Goal: Information Seeking & Learning: Stay updated

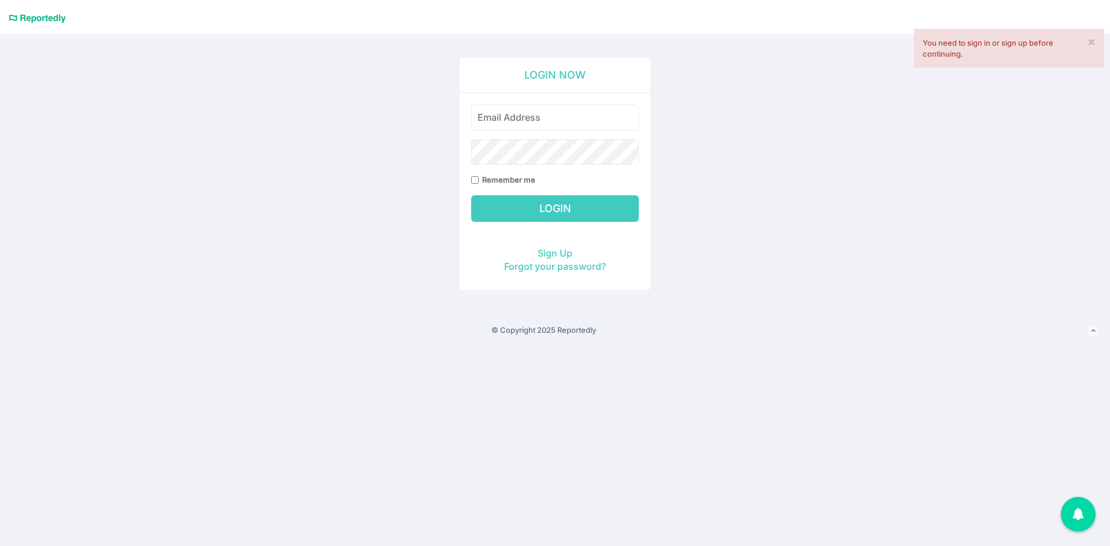
type input "[PERSON_NAME][EMAIL_ADDRESS][DOMAIN_NAME]"
click at [573, 203] on input "Login" at bounding box center [555, 208] width 168 height 27
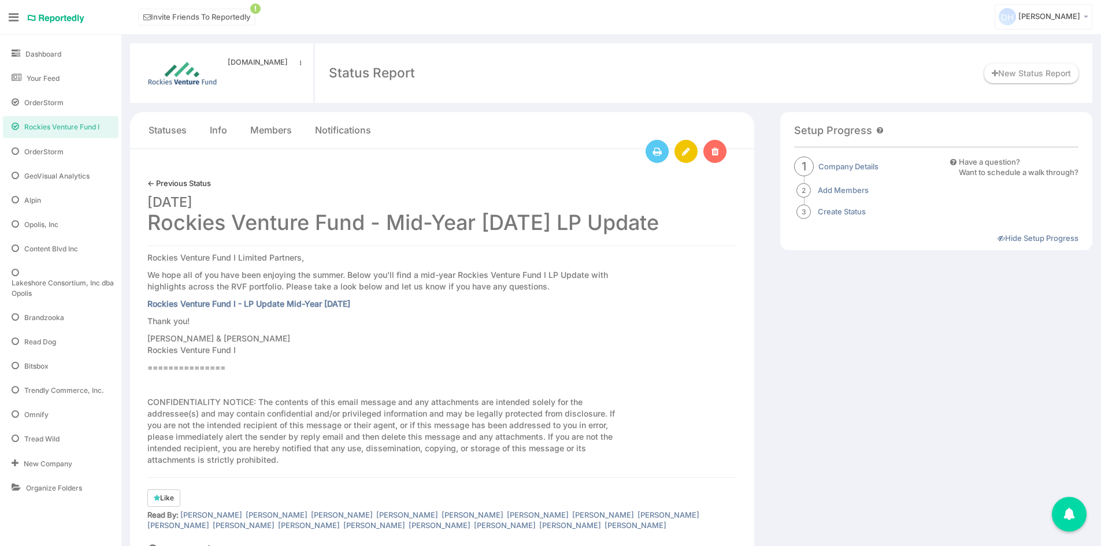
click at [164, 186] on link "← Previous Status" at bounding box center [179, 183] width 64 height 11
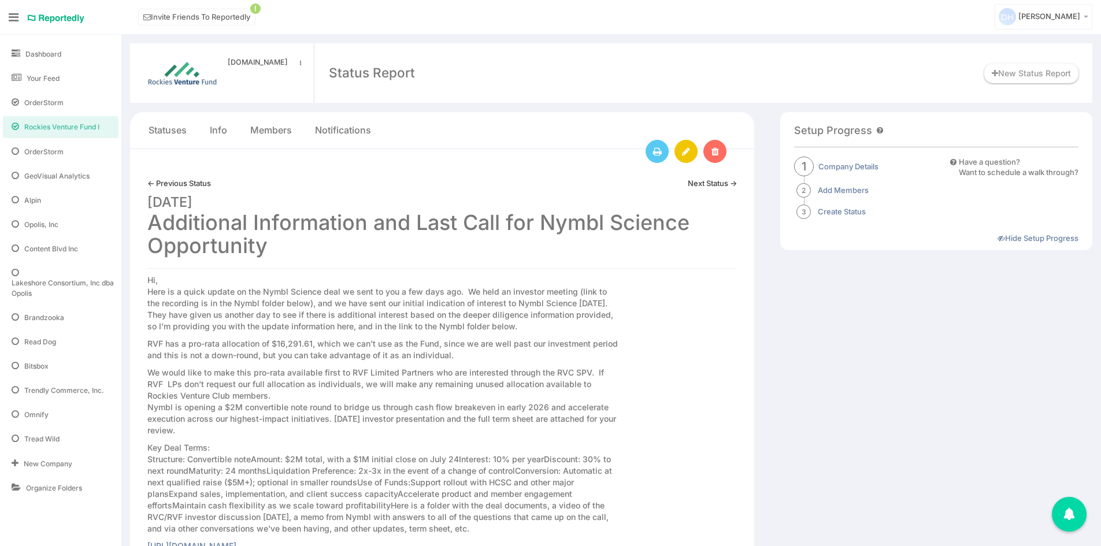
click at [152, 183] on link "← Previous Status" at bounding box center [179, 183] width 64 height 11
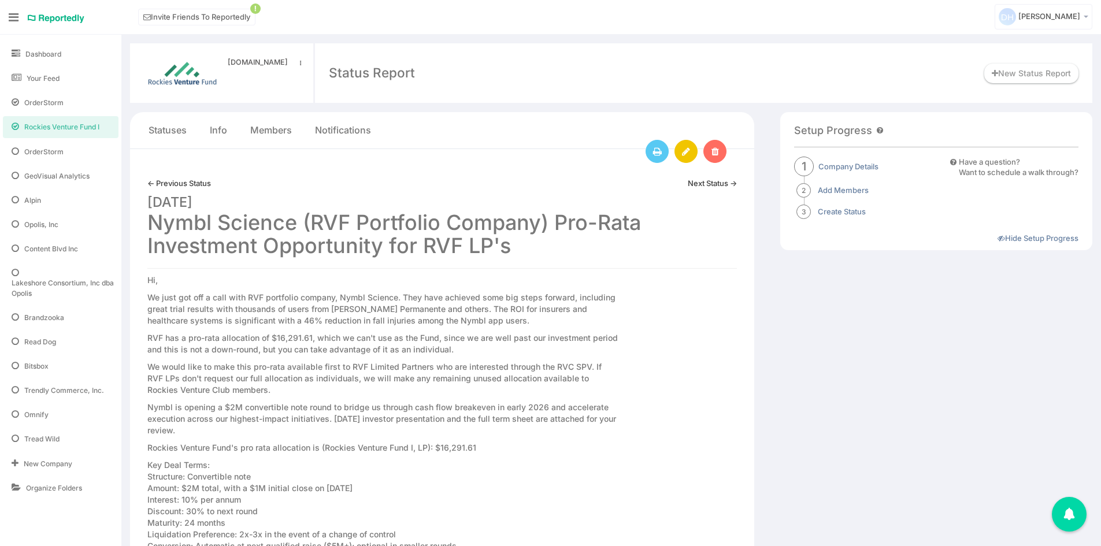
click at [95, 124] on span "Rockies Venture Fund I" at bounding box center [61, 127] width 75 height 10
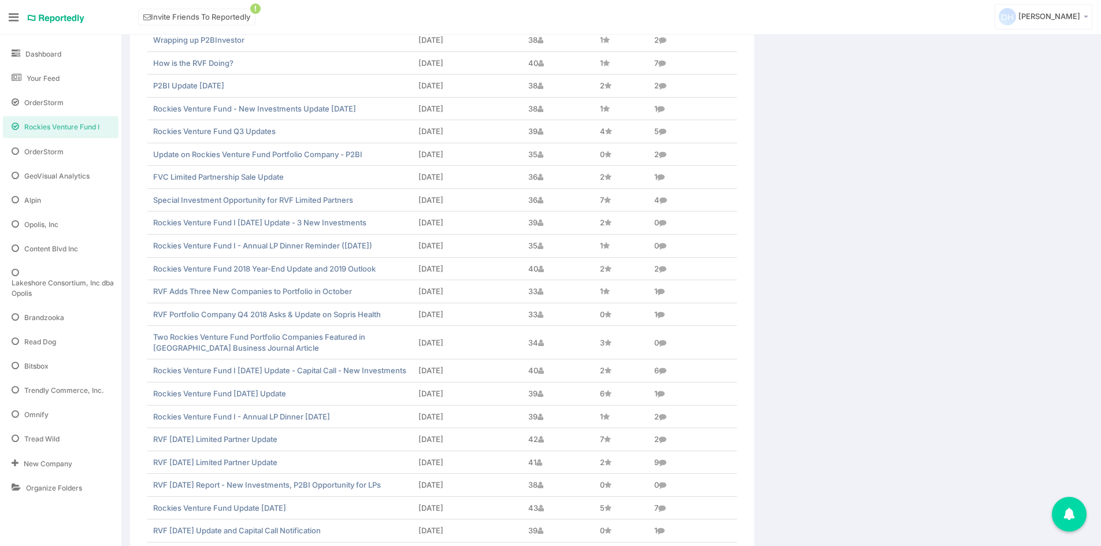
scroll to position [1058, 0]
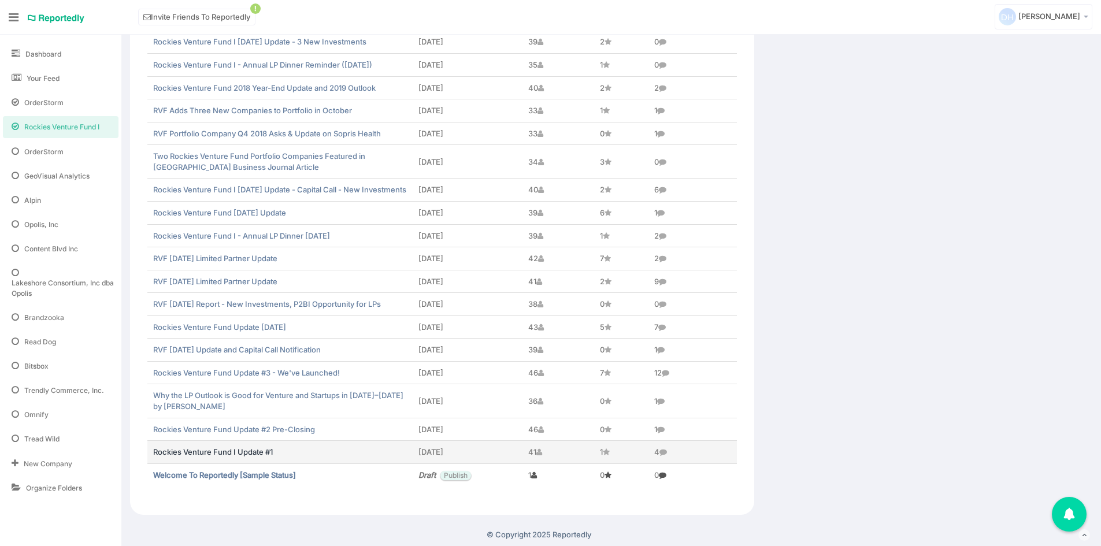
click at [270, 450] on link "Rockies Venture Fund I Update #1" at bounding box center [213, 451] width 120 height 9
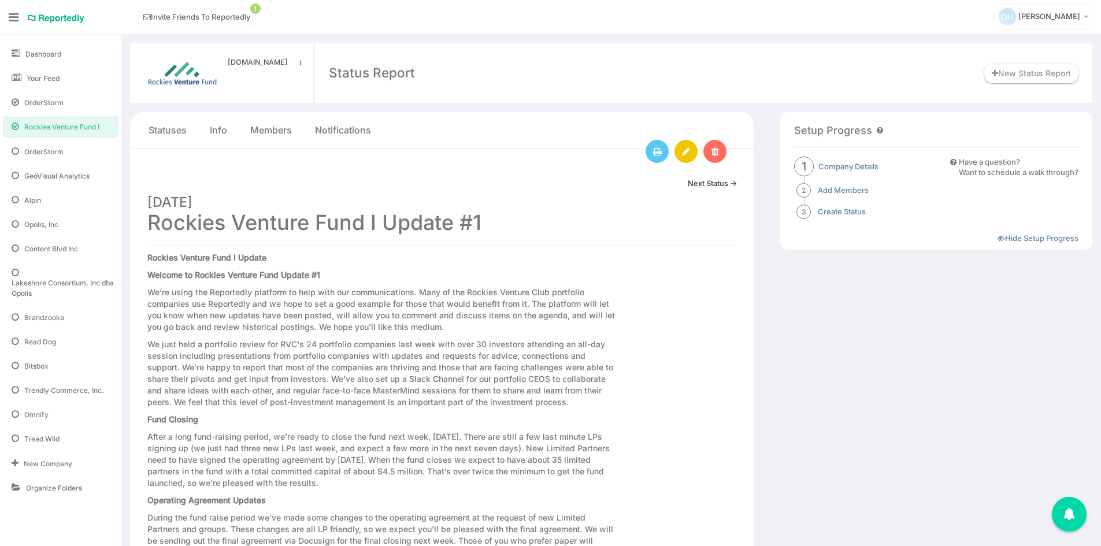
drag, startPoint x: 492, startPoint y: 224, endPoint x: 153, endPoint y: 233, distance: 340.0
click at [153, 233] on h1 "February 07, 2017 Rockies Venture Fund I Update #1" at bounding box center [442, 211] width 590 height 46
copy h1 "Rockies Venture Fund I Update #1"
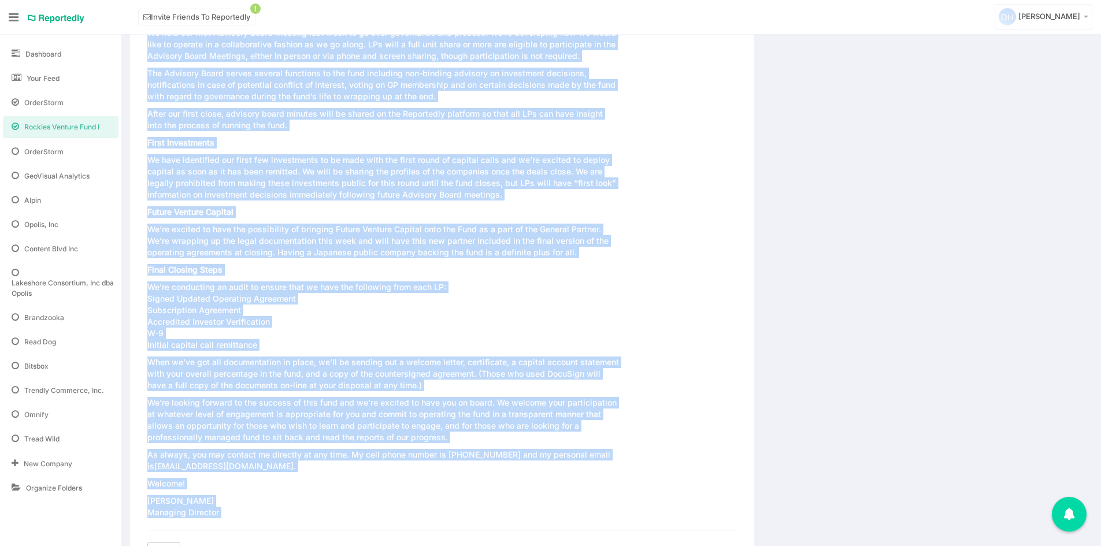
scroll to position [883, 0]
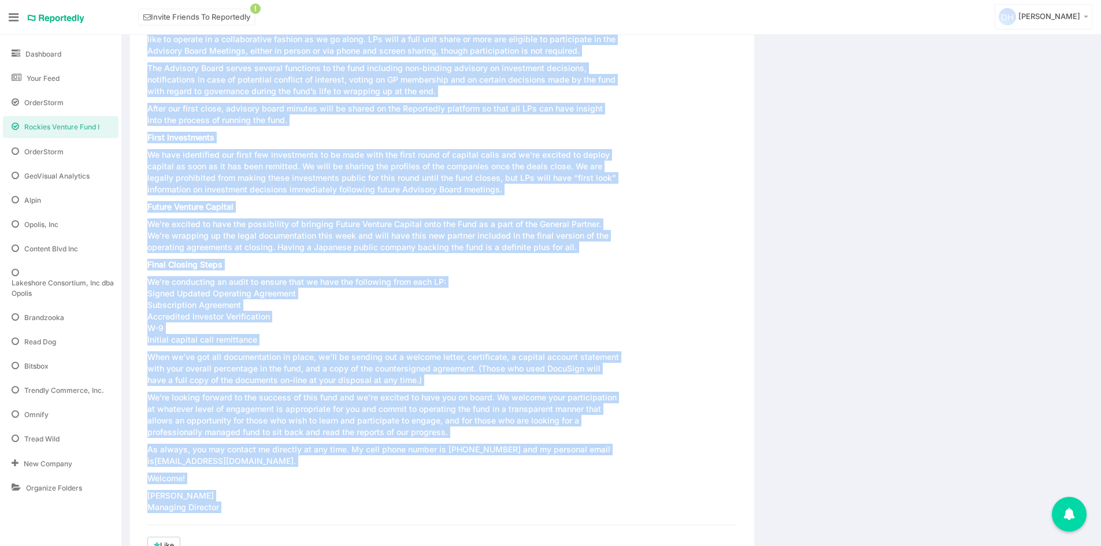
drag, startPoint x: 149, startPoint y: 257, endPoint x: 535, endPoint y: 506, distance: 460.3
copy div "Rockies Venture Fund I Update Welcome to Rockies Venture Fund Update #1 We’re u…"
click at [762, 242] on div "Statuses Info Members Notifications Next Status → February 07, 2017 Rockies Ven…" at bounding box center [611, 149] width 962 height 1840
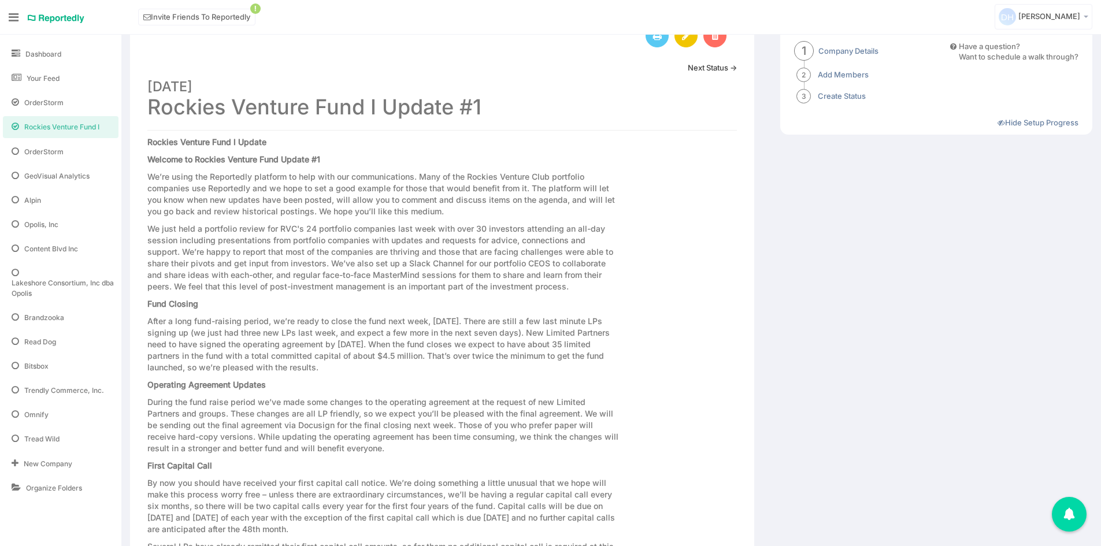
scroll to position [0, 0]
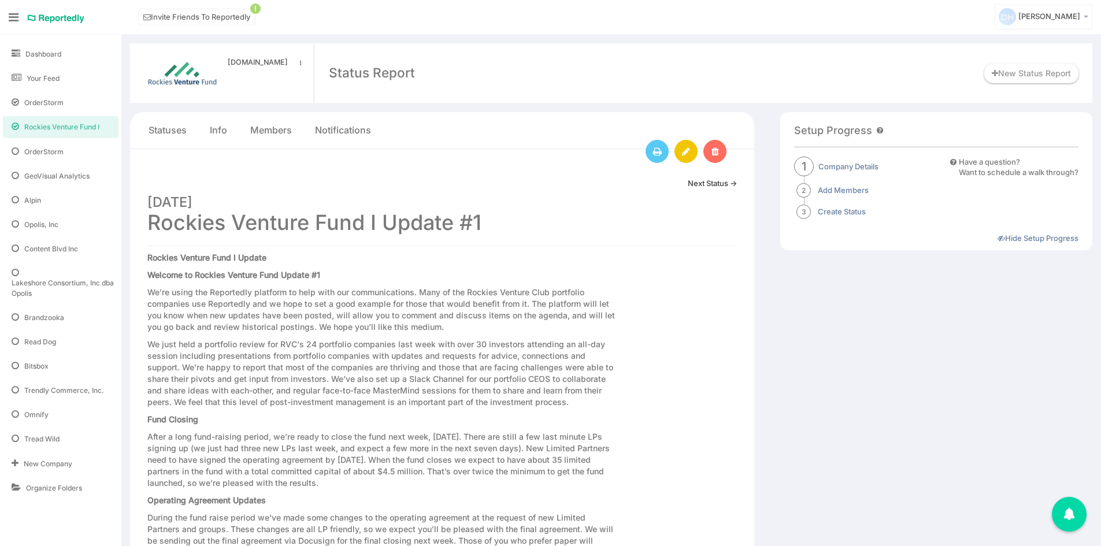
click at [730, 183] on link "Next Status →" at bounding box center [712, 183] width 49 height 11
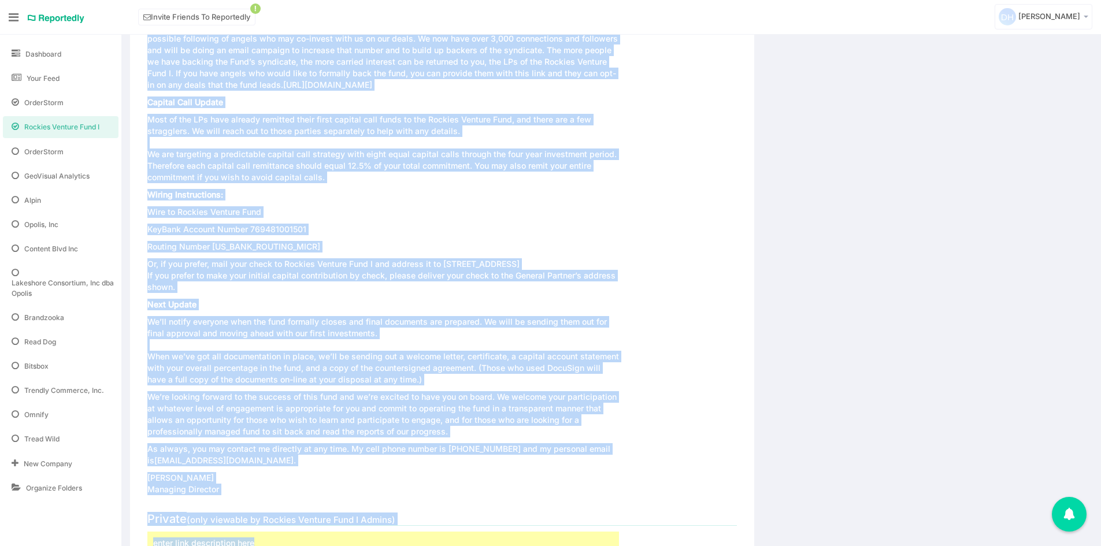
scroll to position [364, 0]
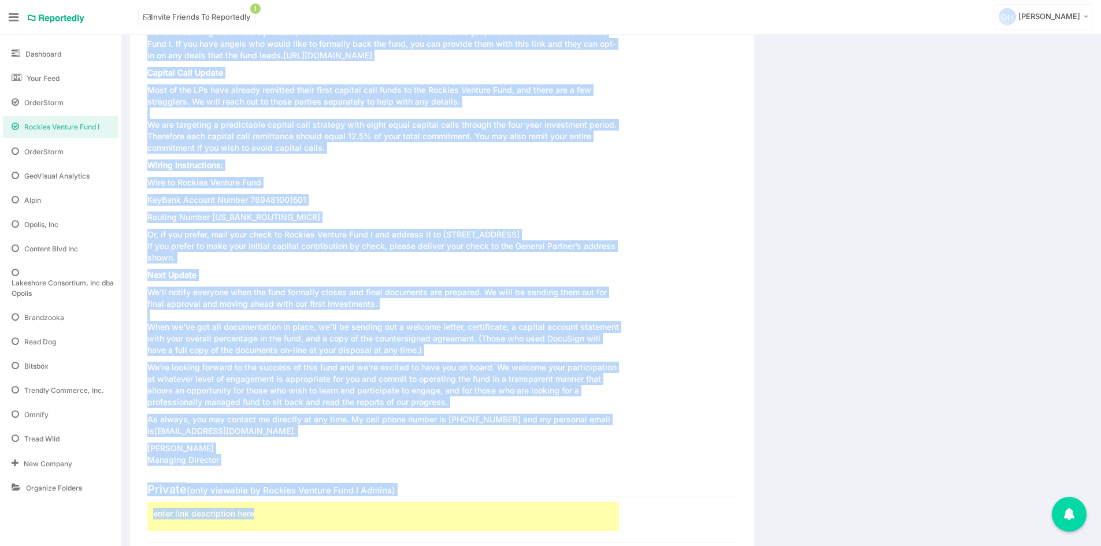
drag, startPoint x: 150, startPoint y: 255, endPoint x: 475, endPoint y: 457, distance: 382.2
click at [475, 457] on div "Rockies Venture Fund Update #2 Closing Details Update For those of you who have…" at bounding box center [383, 177] width 472 height 578
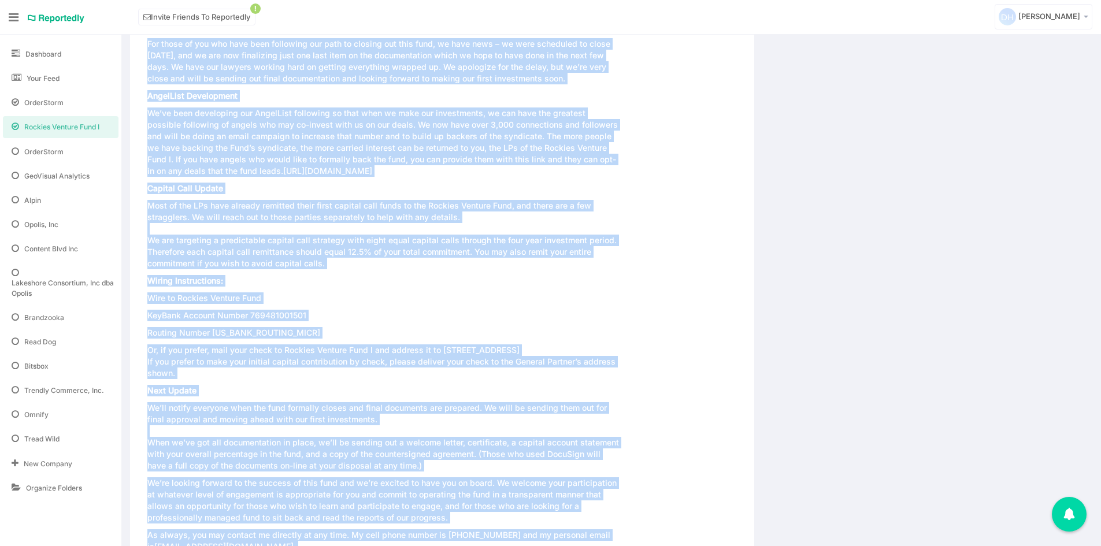
scroll to position [133, 0]
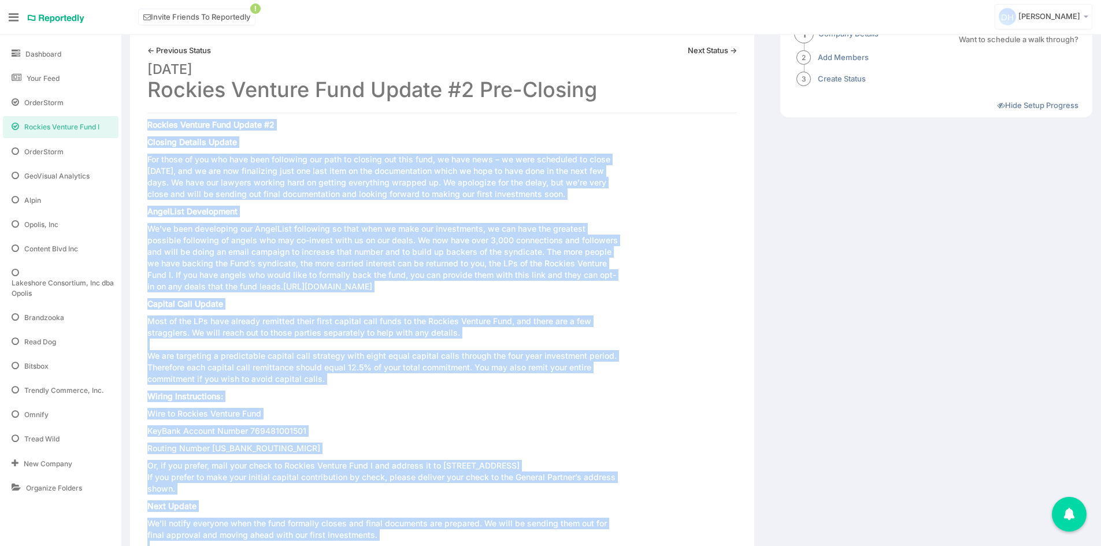
copy div "Rockies Venture Fund Update #2 Closing Details Update For those of you who have…"
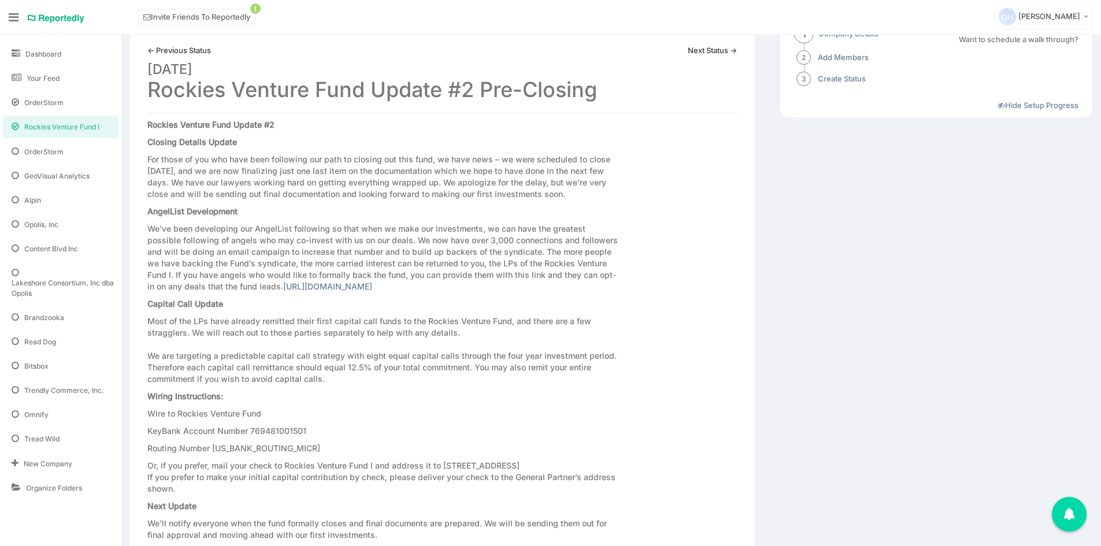
click at [492, 93] on h1 "February 16, 2017 Rockies Venture Fund Update #2 Pre-Closing" at bounding box center [442, 78] width 590 height 46
drag, startPoint x: 600, startPoint y: 93, endPoint x: 145, endPoint y: 101, distance: 454.9
copy h1 "Rockies Venture Fund Update #2 Pre-Closing"
